Goal: Transaction & Acquisition: Purchase product/service

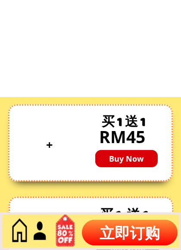
scroll to position [3226, 0]
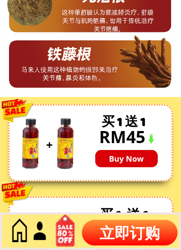
click at [134, 154] on p "Buy Now" at bounding box center [126, 158] width 62 height 17
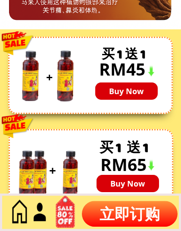
scroll to position [3294, 0]
click at [143, 88] on p "Buy Now" at bounding box center [126, 90] width 62 height 17
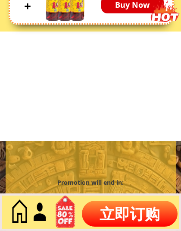
scroll to position [3685, 0]
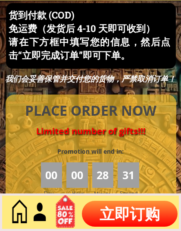
click at [131, 215] on p "立即订购" at bounding box center [130, 213] width 96 height 26
click at [133, 212] on p "立即订购" at bounding box center [130, 213] width 96 height 26
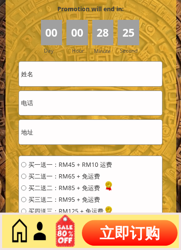
scroll to position [3827, 0]
click at [38, 174] on span "买二送一：RM65 + 免运费" at bounding box center [70, 176] width 84 height 6
radio input "true"
click at [65, 75] on input "text" at bounding box center [90, 74] width 143 height 24
type input "0122388946"
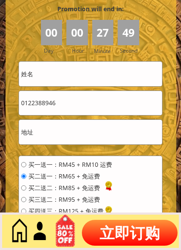
type input "Low Pang,"
click at [77, 133] on input "text" at bounding box center [90, 132] width 143 height 24
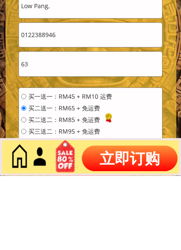
scroll to position [3824, 0]
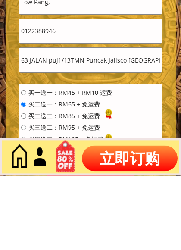
type input "63 JALAN puj1/13TMN Puncak Jalisco Bdr Putra Putra 43300 Seri. kembangan. Selan…"
click at [89, 176] on span "买二送一：RM65 + 免运费" at bounding box center [70, 179] width 84 height 6
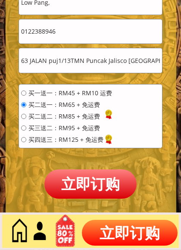
click at [14, 70] on div at bounding box center [91, 58] width 171 height 354
click at [97, 181] on p "立即订购" at bounding box center [90, 183] width 92 height 29
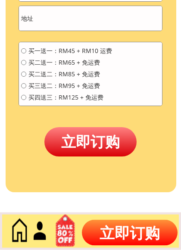
scroll to position [3941, 0]
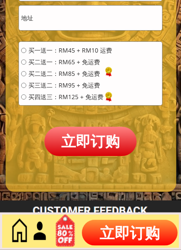
click at [23, 61] on input "radio" at bounding box center [23, 61] width 5 height 5
radio input "true"
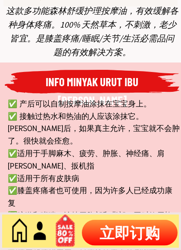
scroll to position [320, 0]
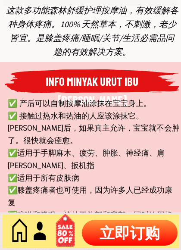
click at [9, 7] on div "这款多功能森林舒缓护理按摩油，有效缓解各种身体疼痛。100% 天然草本，不刺激，老少皆宜。是膝盖疼痛/睡眠/关节/生活必需品问题的有效解决方案。" at bounding box center [92, 30] width 172 height 55
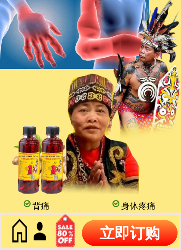
scroll to position [700, 0]
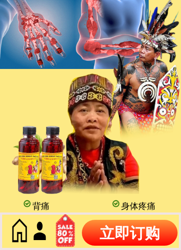
click at [9, 19] on div at bounding box center [37, 32] width 75 height 75
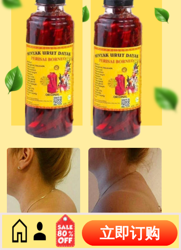
scroll to position [2220, 0]
click at [135, 132] on div at bounding box center [90, 48] width 181 height 196
click at [12, 16] on div at bounding box center [90, 48] width 181 height 196
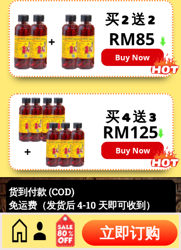
scroll to position [3510, 0]
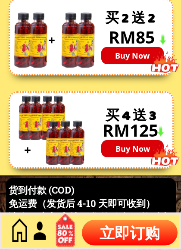
click at [20, 20] on div at bounding box center [23, 40] width 28 height 56
click at [22, 23] on div at bounding box center [23, 40] width 28 height 56
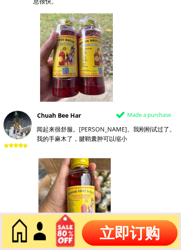
scroll to position [4443, 0]
